Goal: Find specific page/section: Find specific page/section

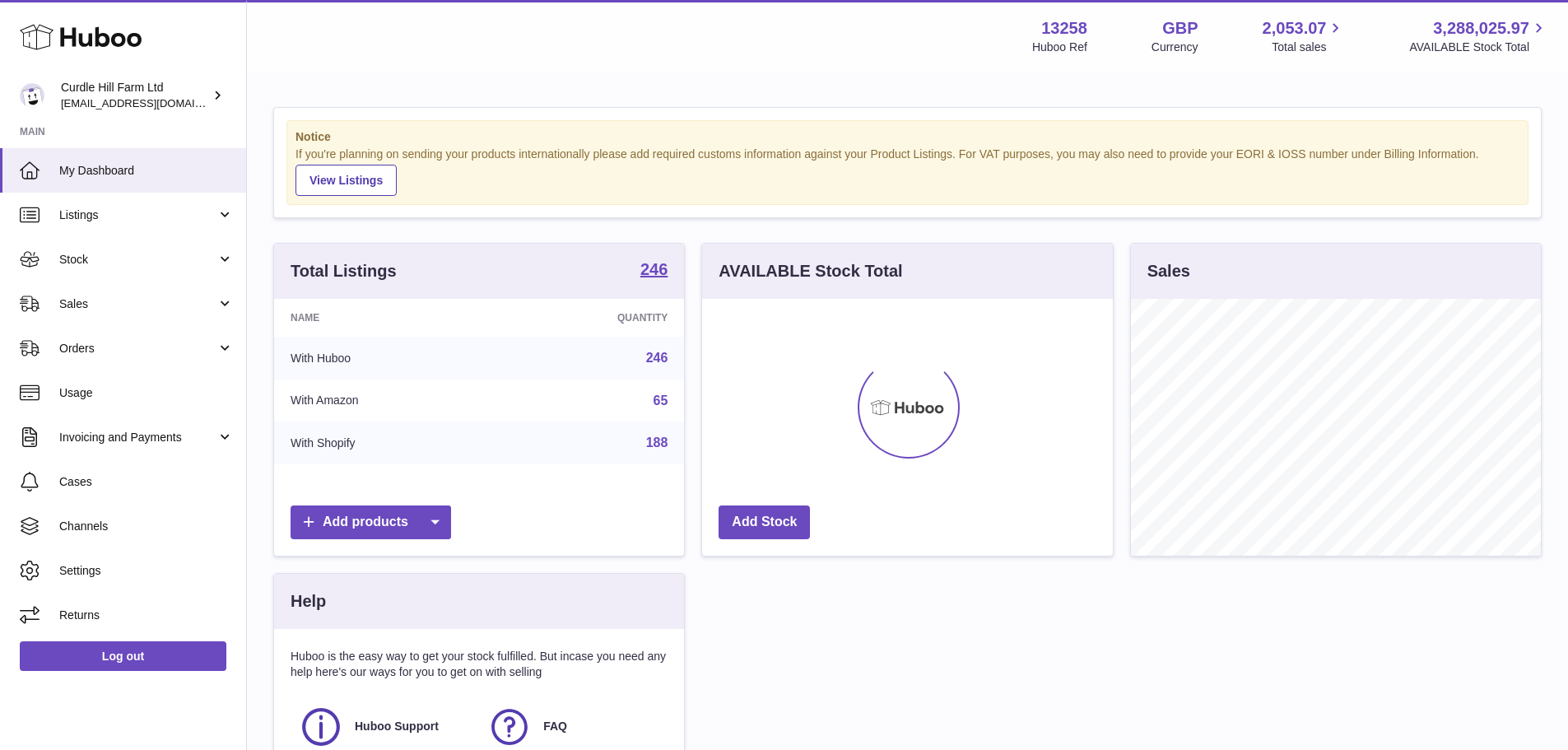
scroll to position [256, 411]
click at [191, 201] on link "Listings" at bounding box center [123, 215] width 246 height 45
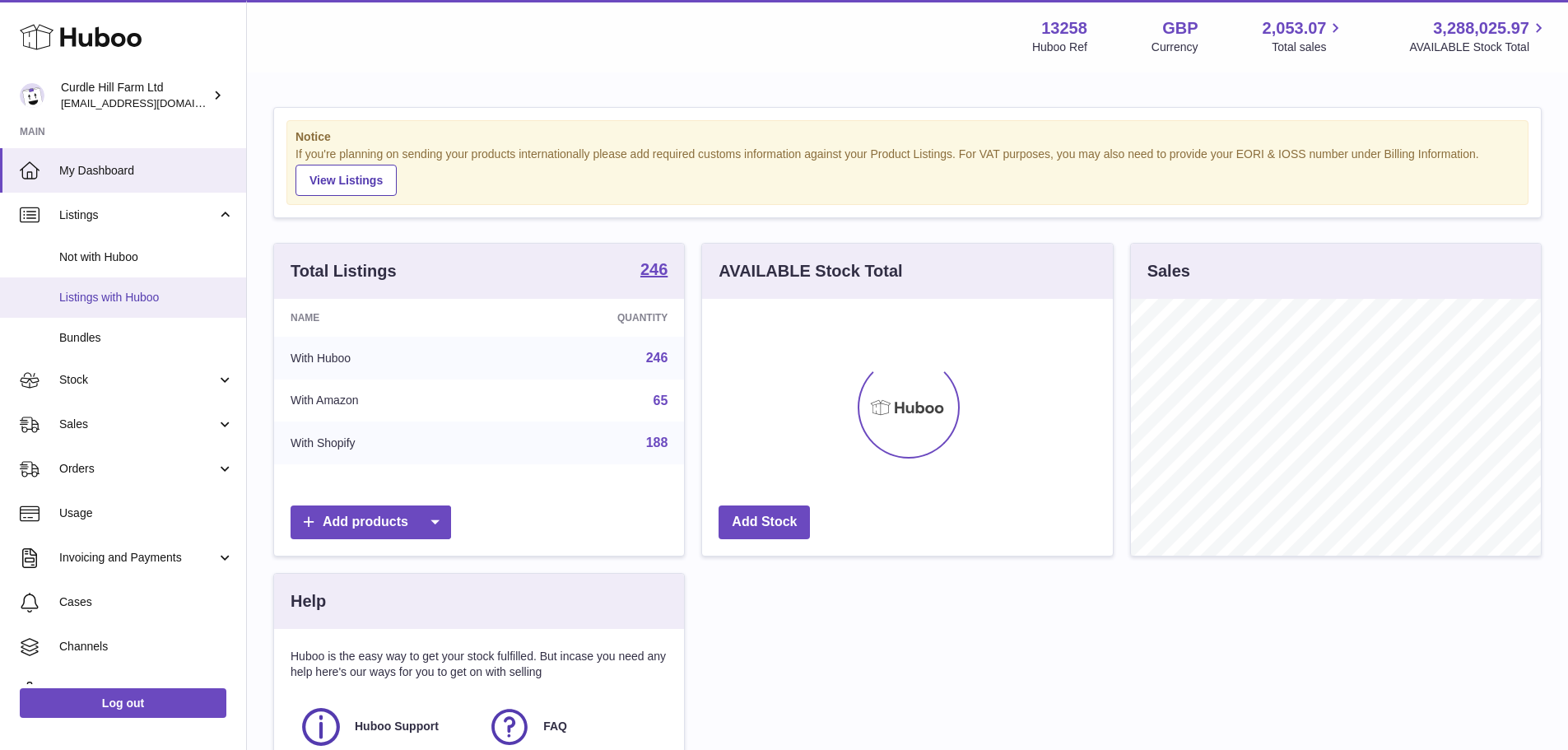
click at [144, 309] on link "Listings with Huboo" at bounding box center [123, 298] width 246 height 41
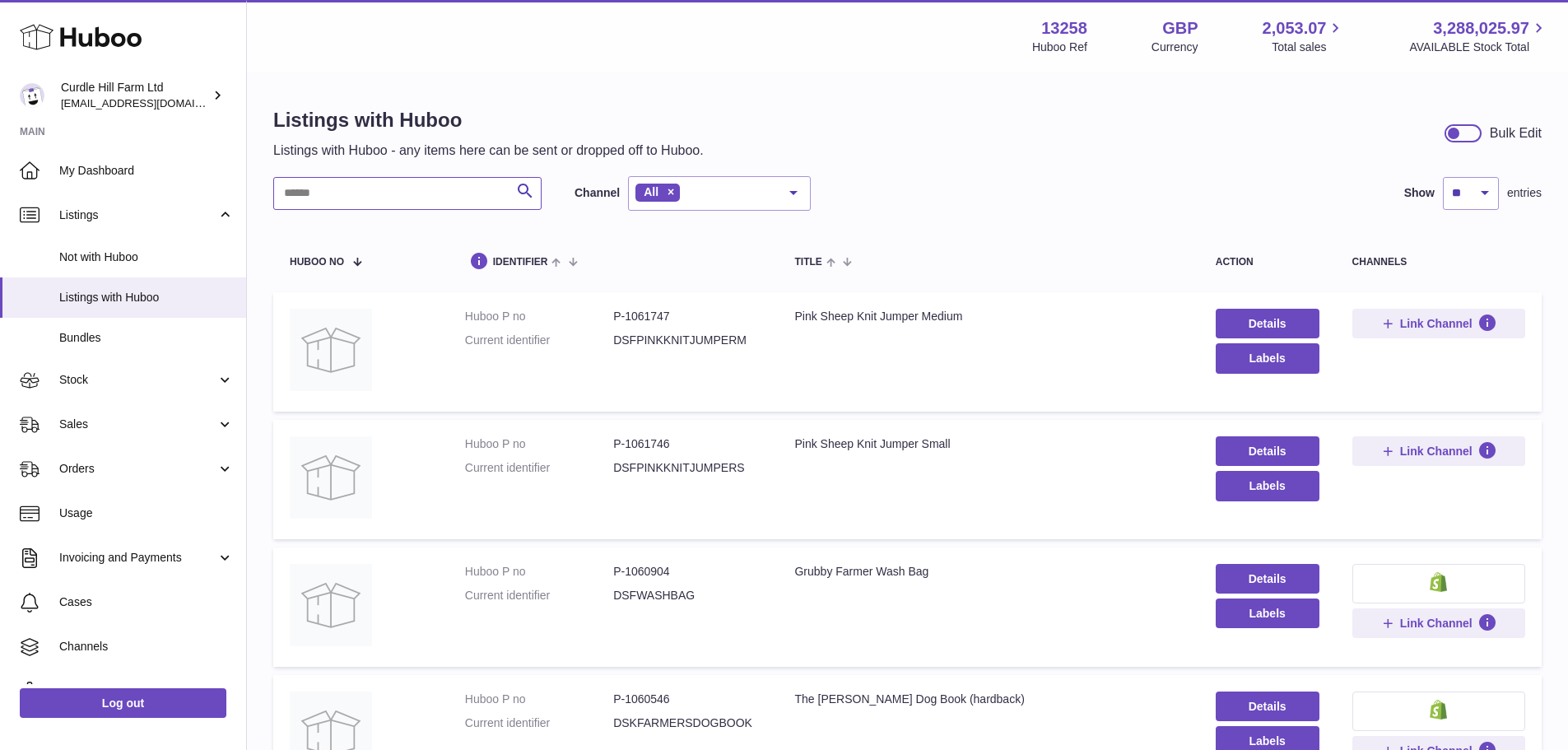
click at [327, 198] on input "text" at bounding box center [406, 194] width 268 height 33
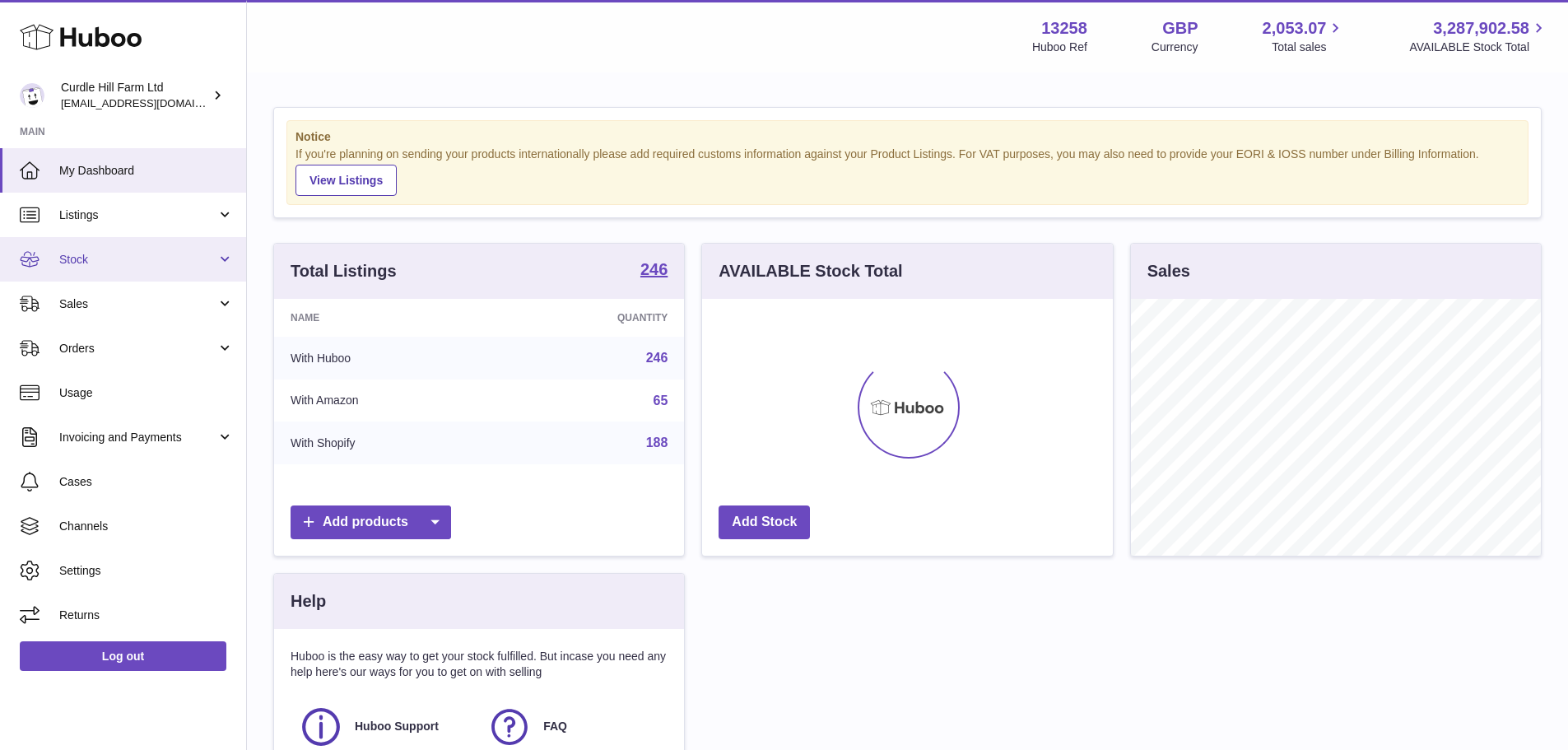
scroll to position [256, 411]
click at [150, 227] on link "Listings" at bounding box center [123, 215] width 246 height 45
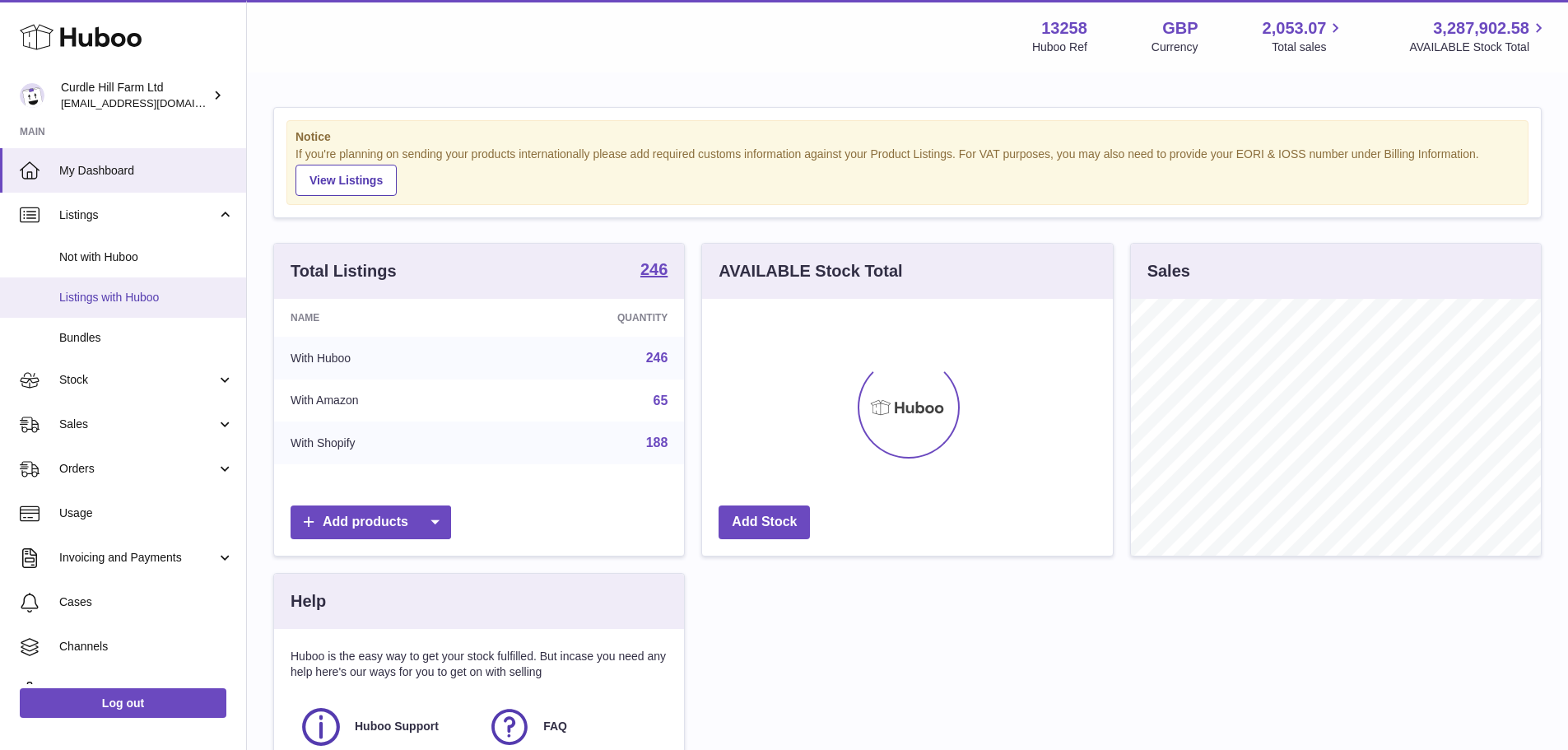
click at [158, 303] on span "Listings with Huboo" at bounding box center [146, 298] width 174 height 15
